Goal: Check status: Check status

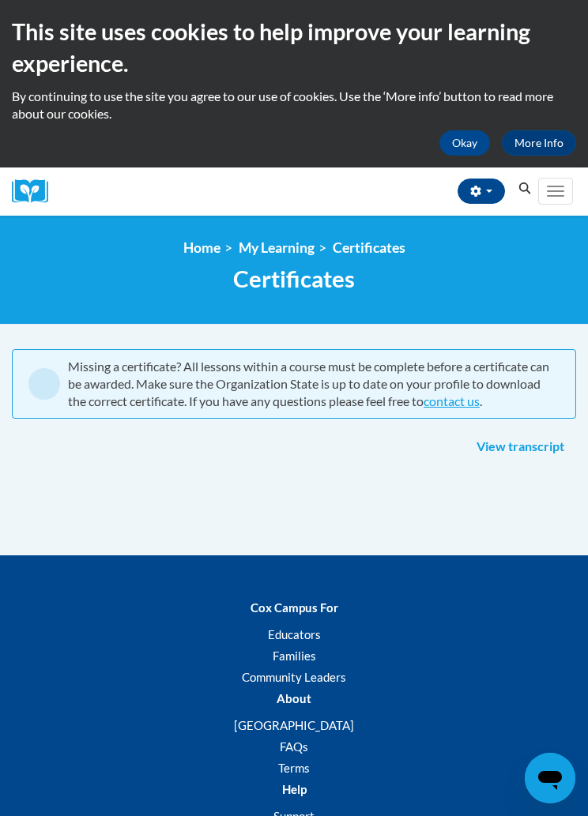
click at [525, 435] on link "View transcript" at bounding box center [520, 447] width 111 height 25
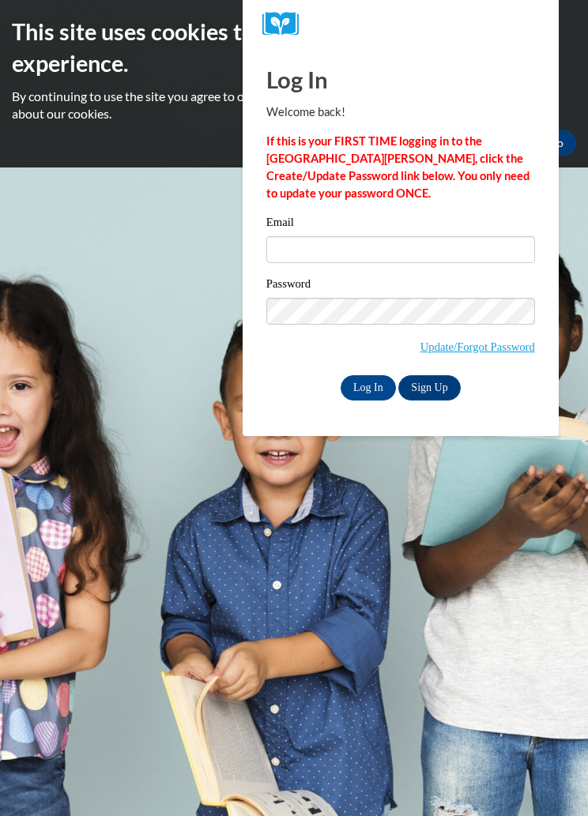
click at [526, 431] on div "Log In Welcome back! If this is your FIRST TIME logging in to the [GEOGRAPHIC_D…" at bounding box center [401, 241] width 340 height 389
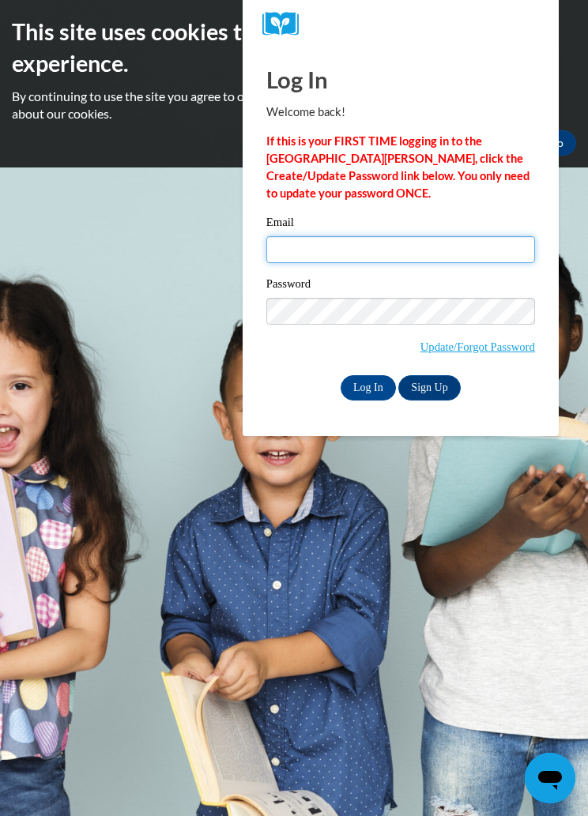
click at [461, 247] on input "Email" at bounding box center [400, 249] width 269 height 27
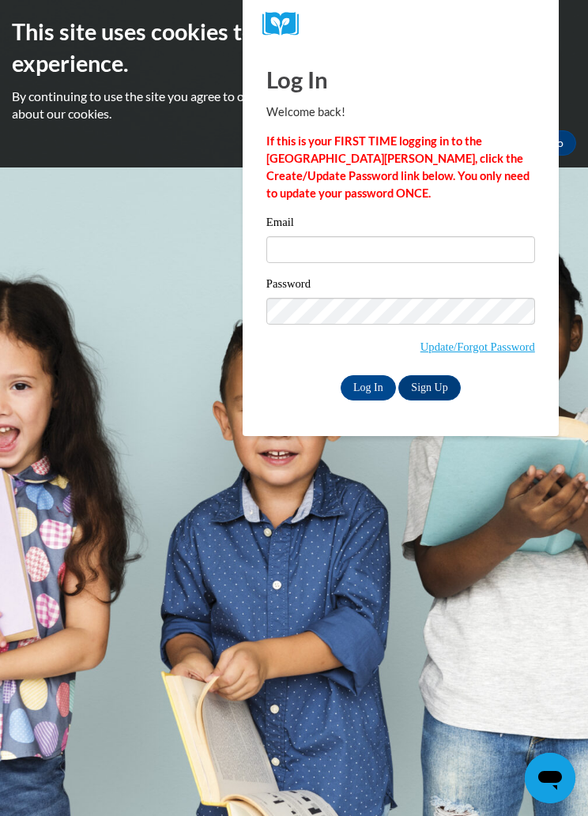
click at [360, 396] on input "Log In" at bounding box center [368, 387] width 55 height 25
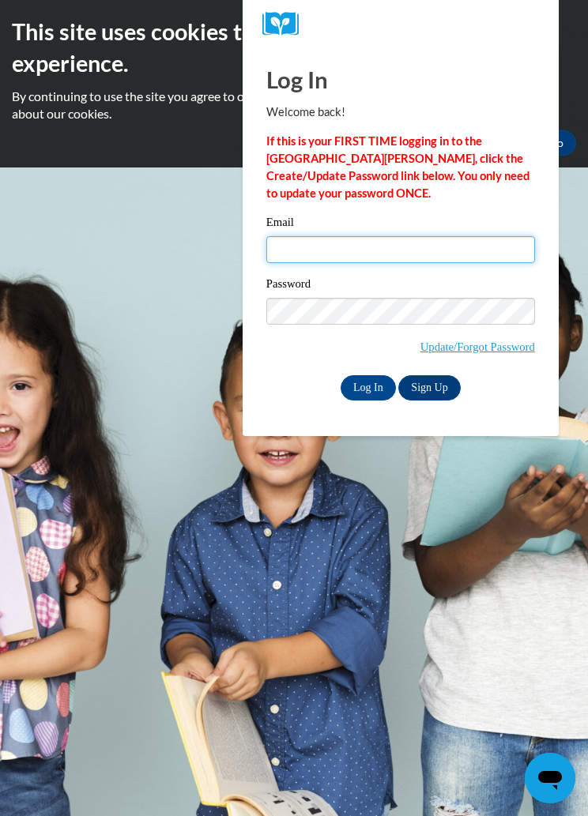
click at [470, 237] on input "Email" at bounding box center [400, 249] width 269 height 27
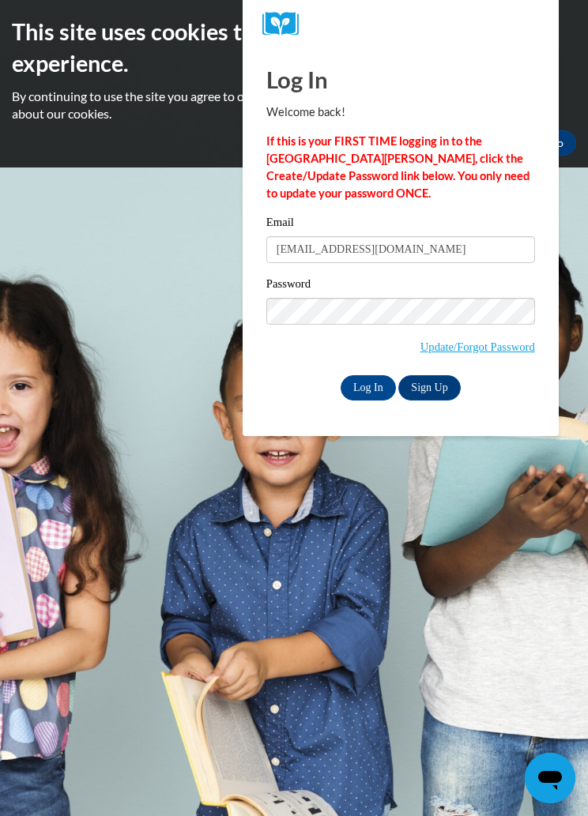
type input "lilyanamayes@gmail.com"
click at [359, 386] on input "Log In" at bounding box center [368, 387] width 55 height 25
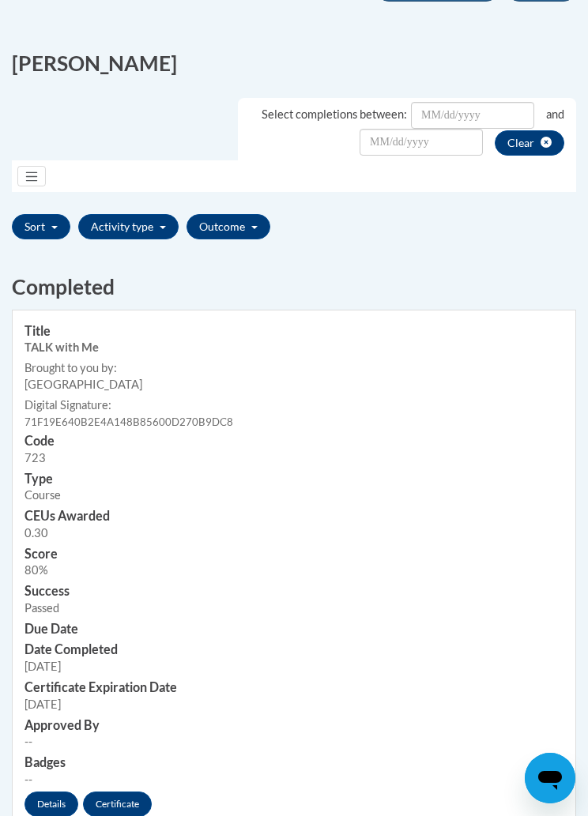
scroll to position [371, 0]
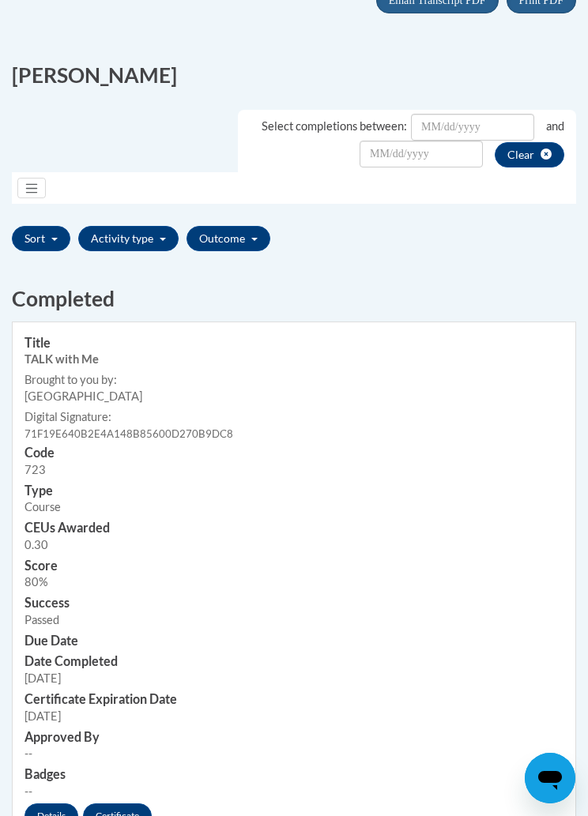
click at [125, 803] on link "Certificate" at bounding box center [117, 815] width 69 height 25
